Goal: Find specific page/section: Find specific page/section

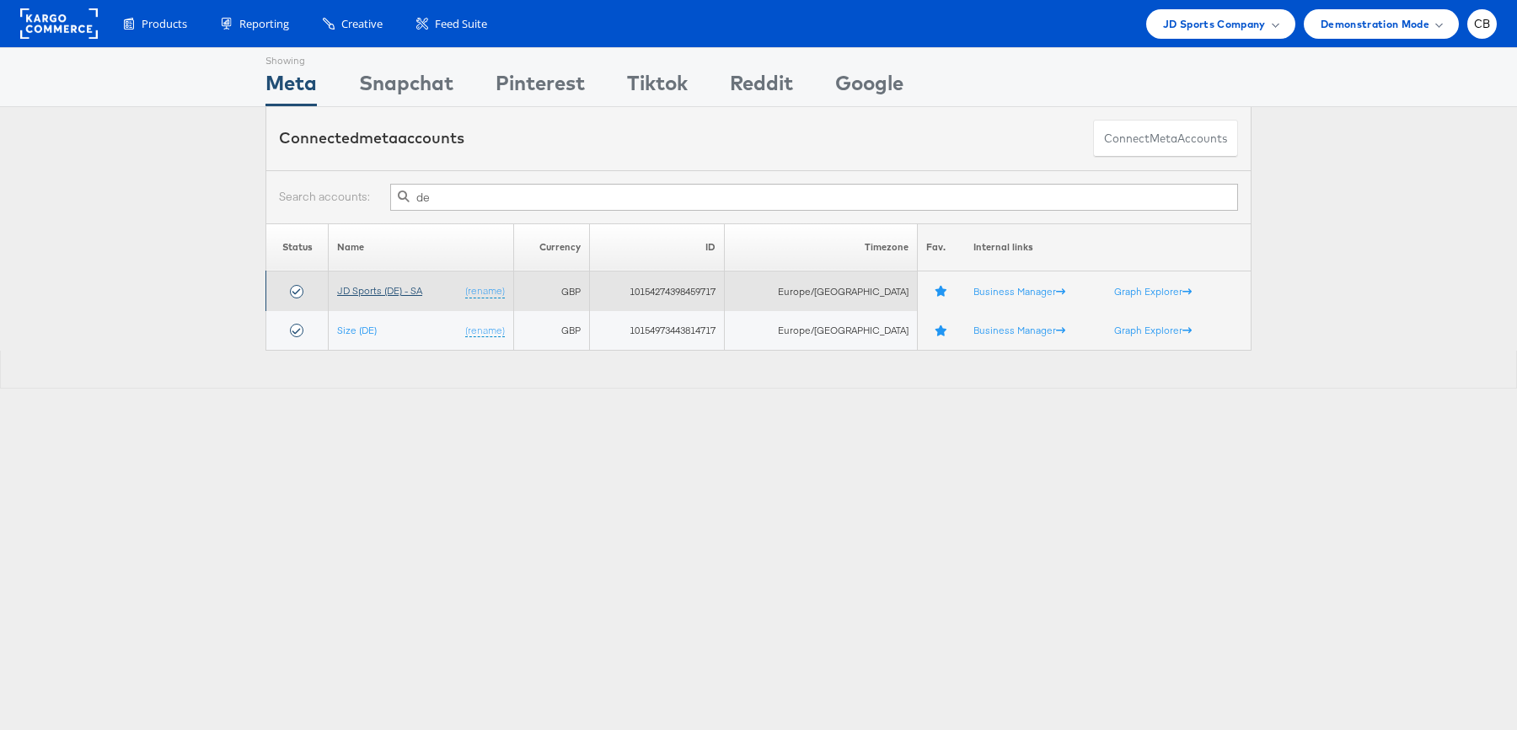
type input "de"
click at [383, 290] on link "JD Sports (DE) - SA" at bounding box center [379, 290] width 85 height 13
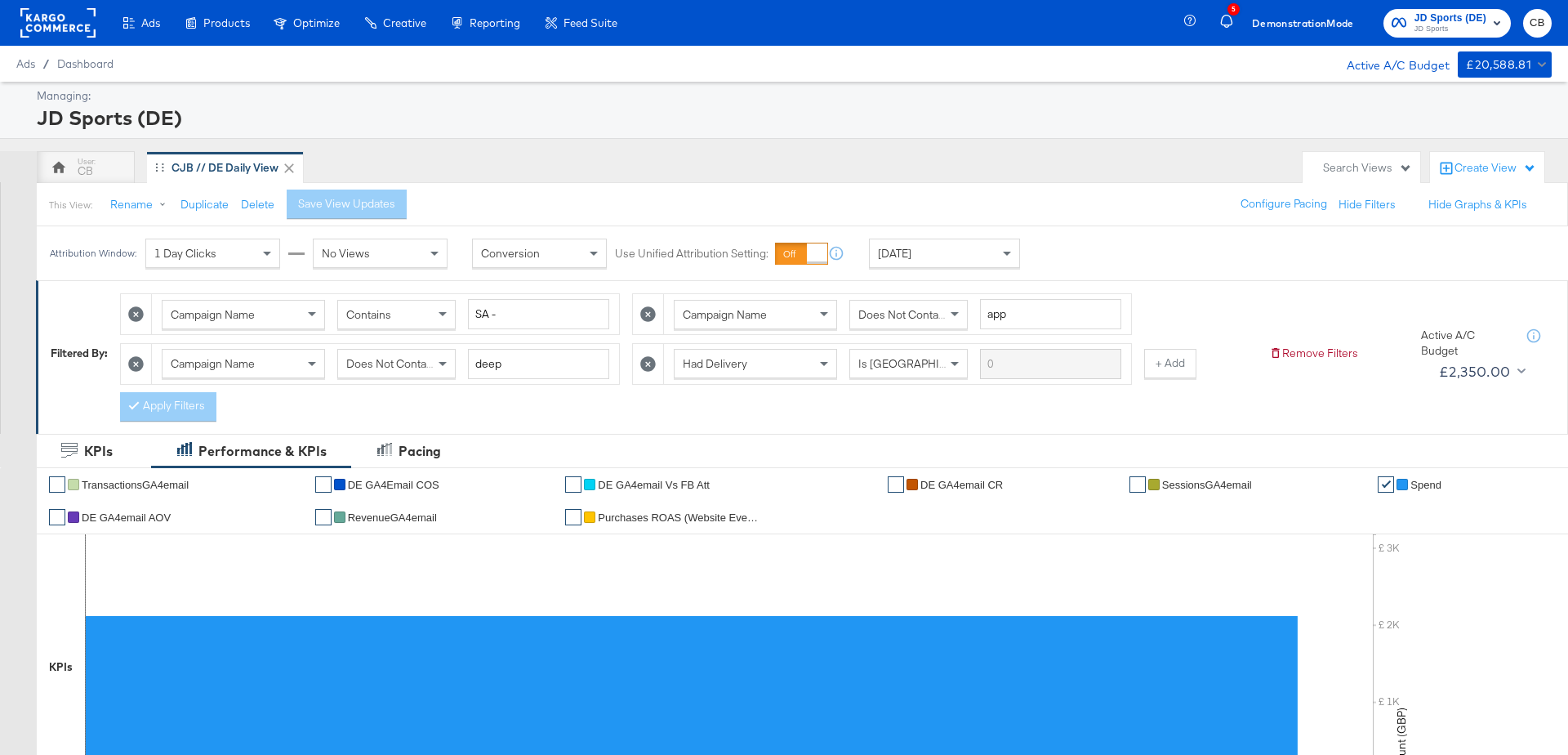
click at [996, 254] on div "Yesterday" at bounding box center [944, 253] width 149 height 28
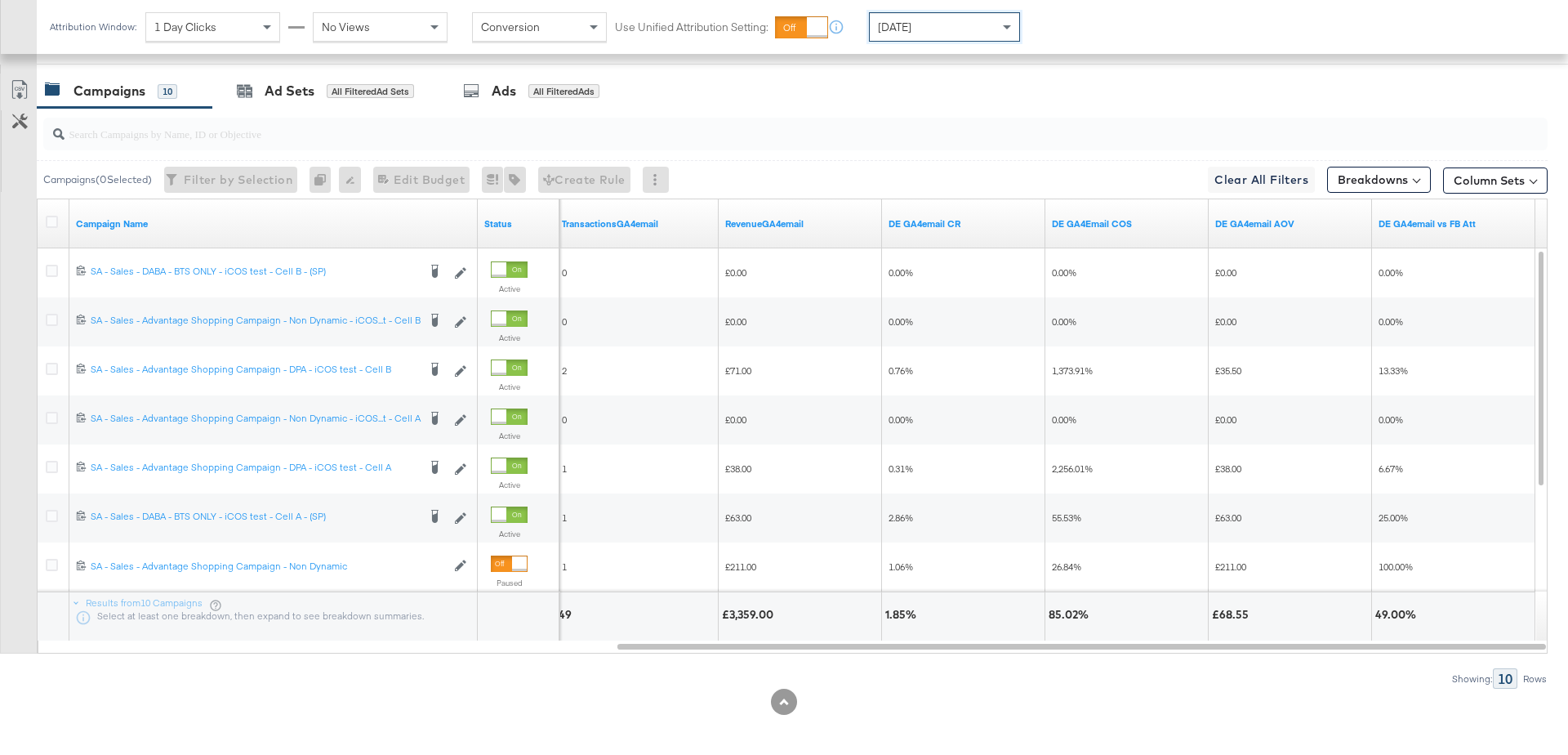
scroll to position [875, 0]
